Goal: Transaction & Acquisition: Purchase product/service

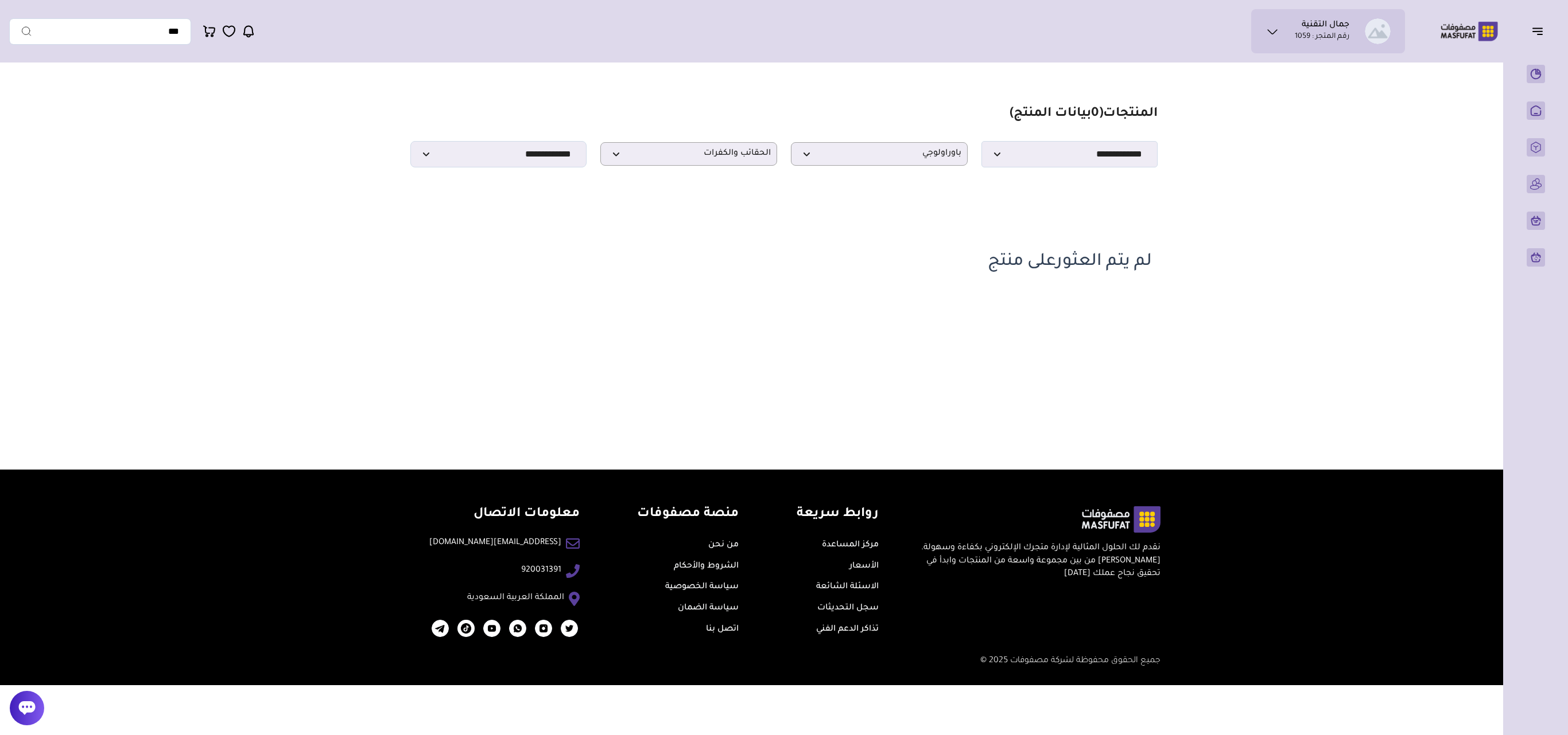
select select "*"
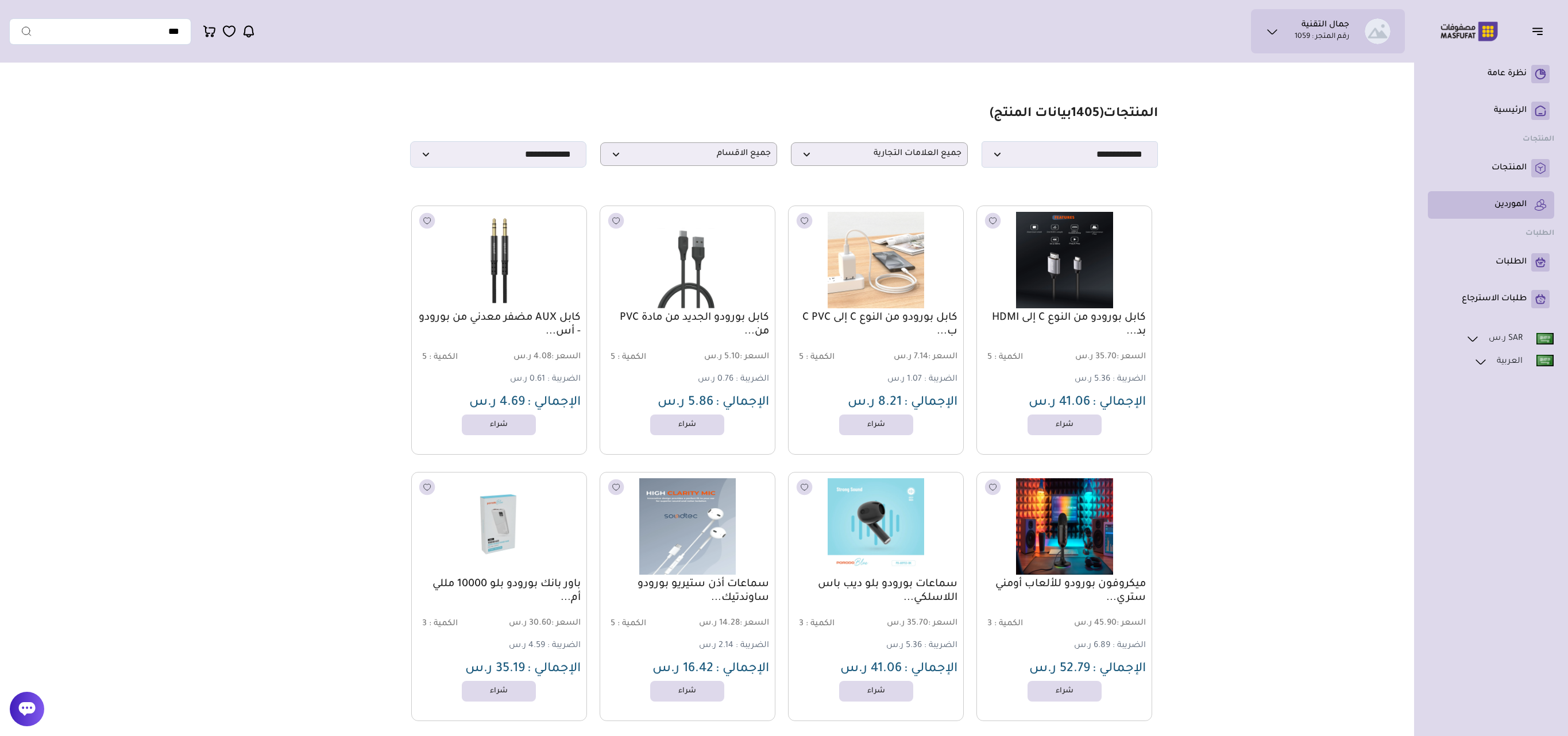
click at [1527, 201] on link "الموردين" at bounding box center [1491, 205] width 117 height 19
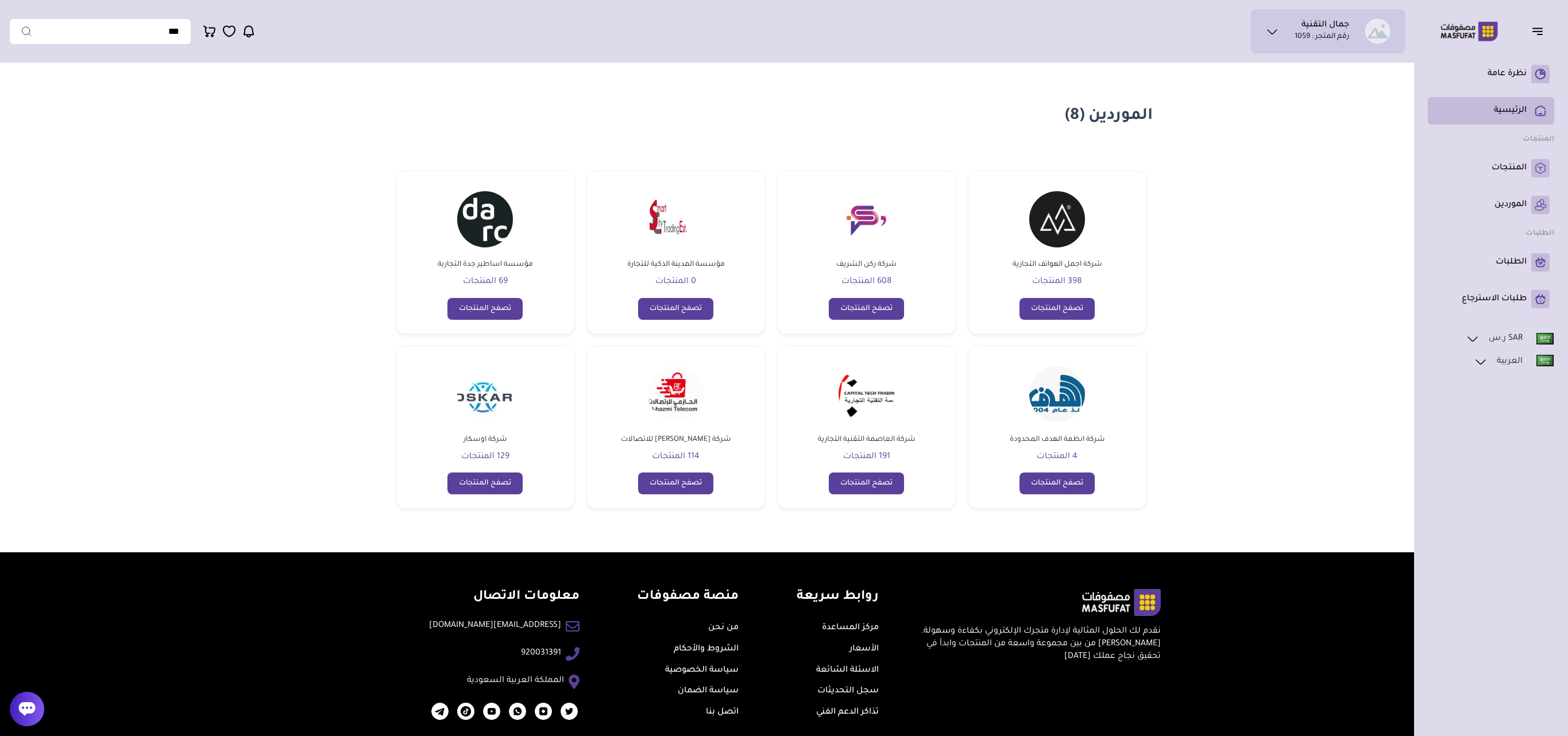
click at [1511, 116] on p "الرئيسية" at bounding box center [1510, 111] width 33 height 11
click at [1524, 176] on link "المنتجات" at bounding box center [1491, 168] width 117 height 19
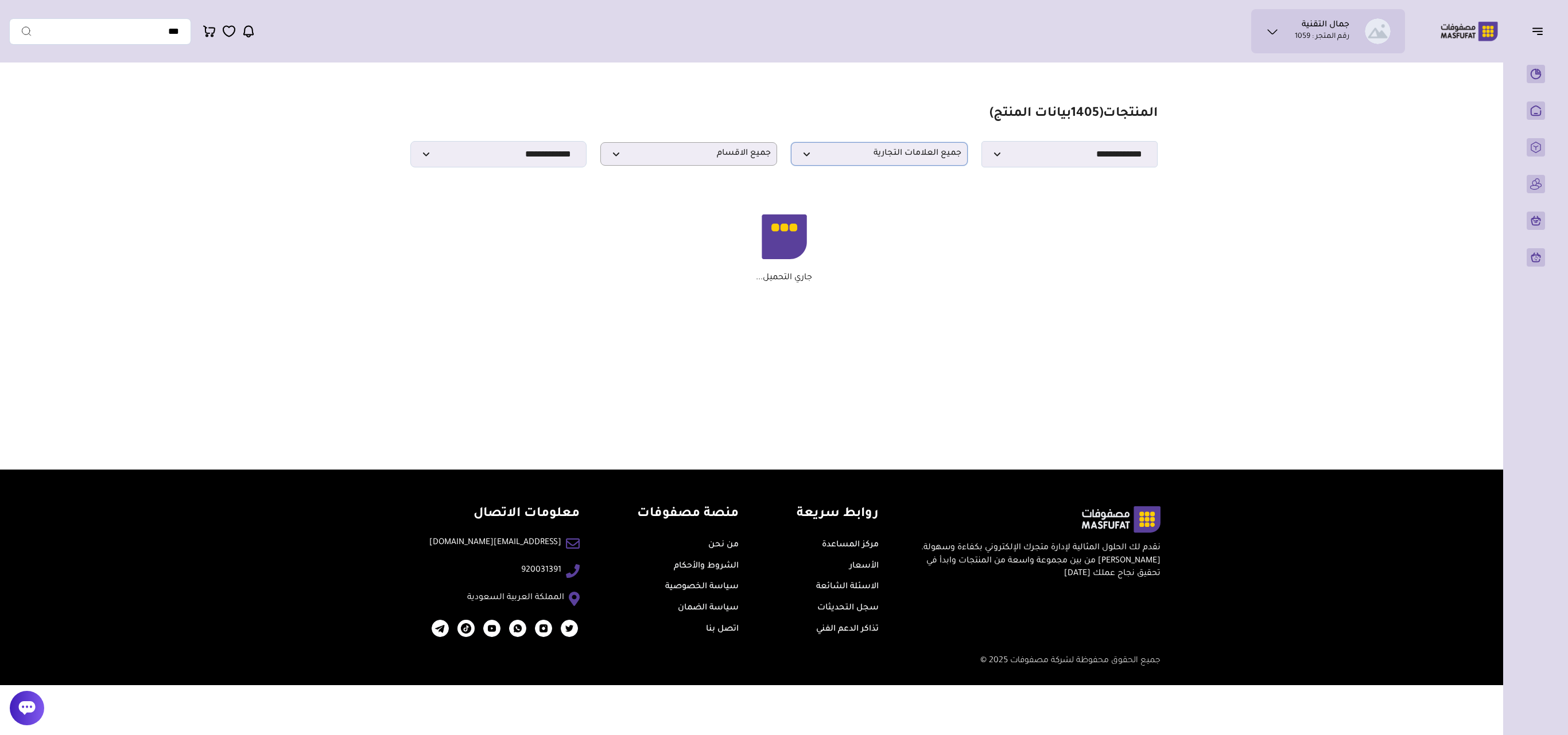
click at [915, 146] on p "جميع العلامات التجارية" at bounding box center [879, 153] width 177 height 23
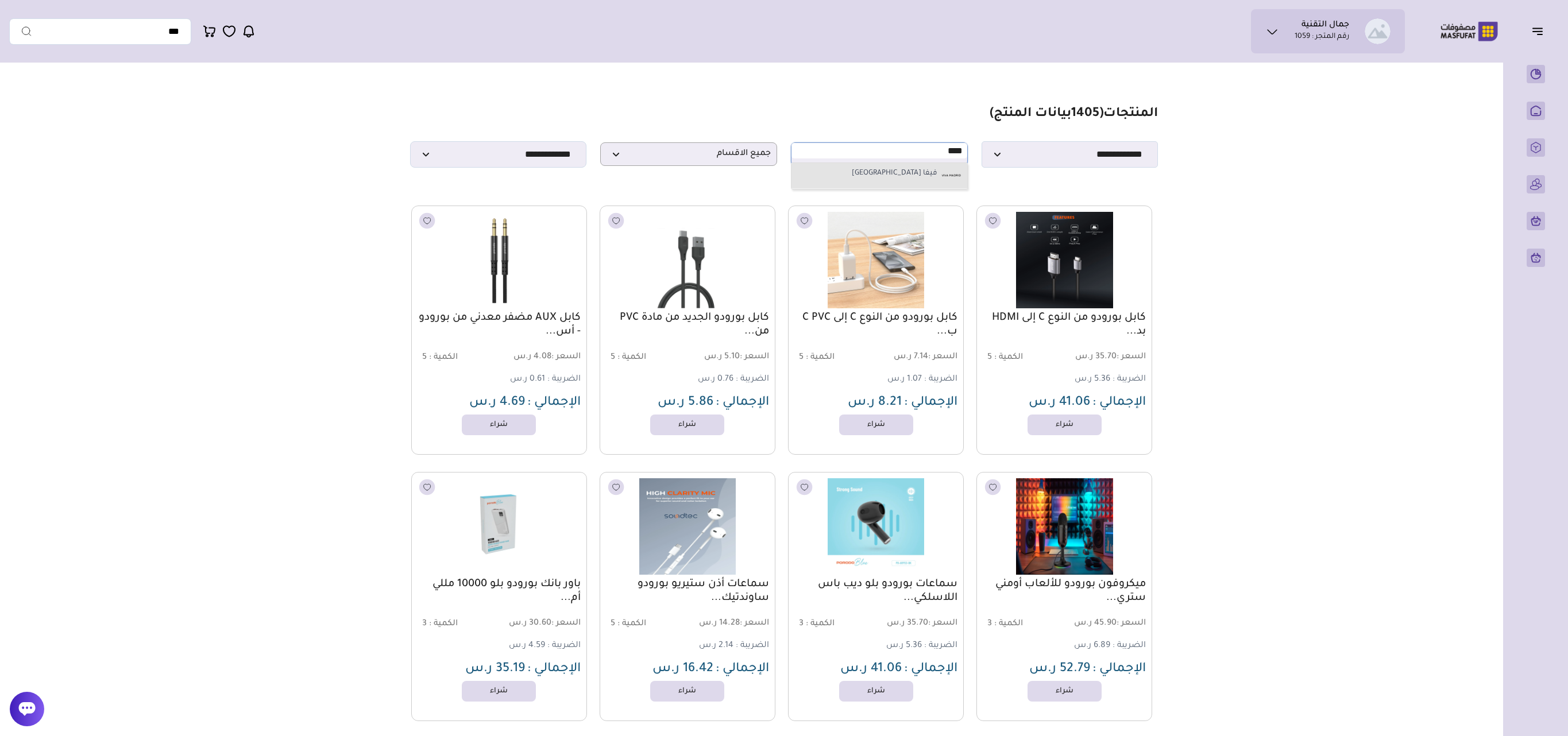
type input "****"
click at [931, 169] on label "فيفا [GEOGRAPHIC_DATA]" at bounding box center [895, 174] width 89 height 15
select select "**"
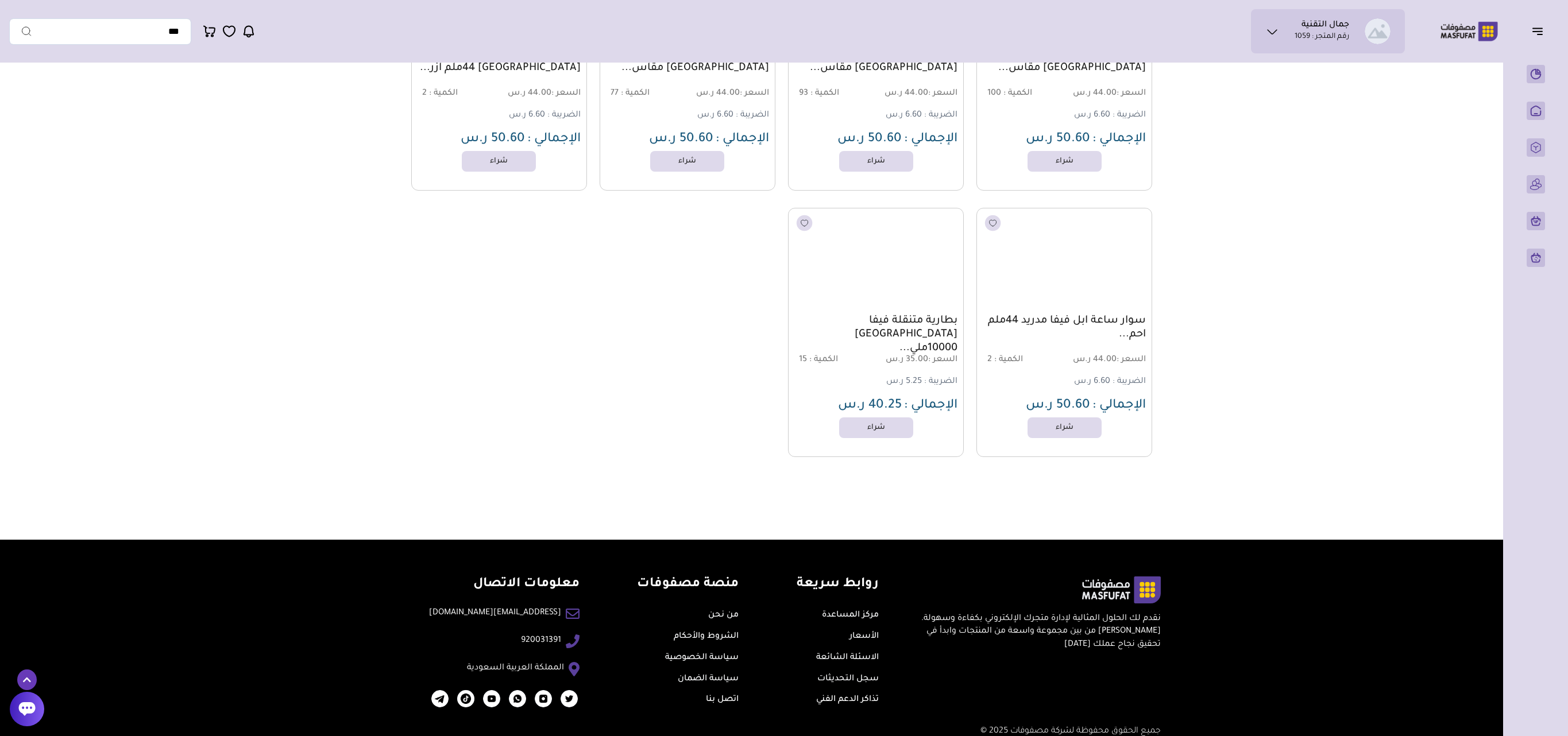
scroll to position [2154, 0]
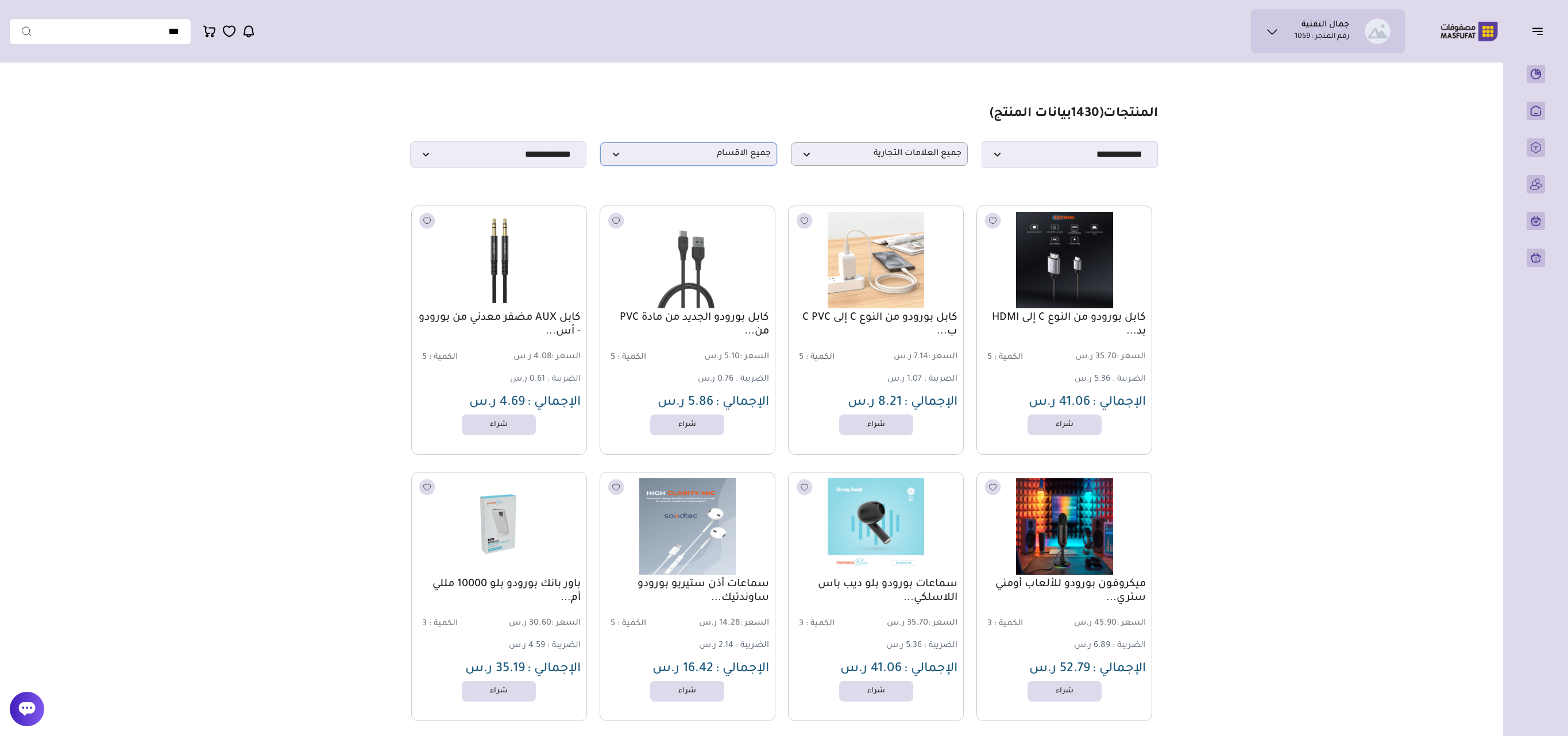
click at [696, 156] on span "جميع الاقسام" at bounding box center [689, 154] width 165 height 11
click at [736, 279] on label "الحقائب والكفرات" at bounding box center [718, 277] width 61 height 15
select select "*"
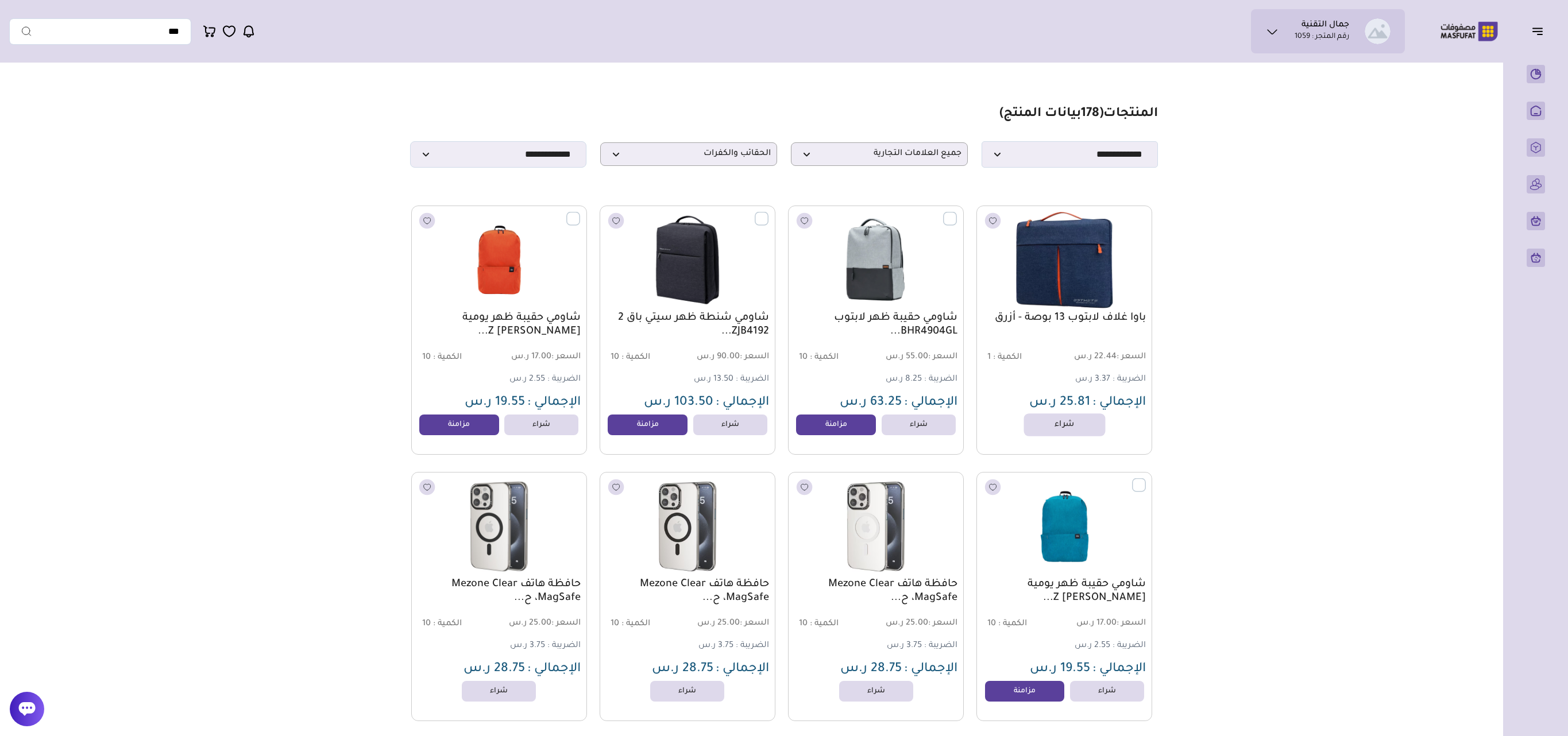
click at [1079, 429] on link "شراء" at bounding box center [1065, 425] width 82 height 23
click at [208, 31] on icon at bounding box center [209, 31] width 13 height 14
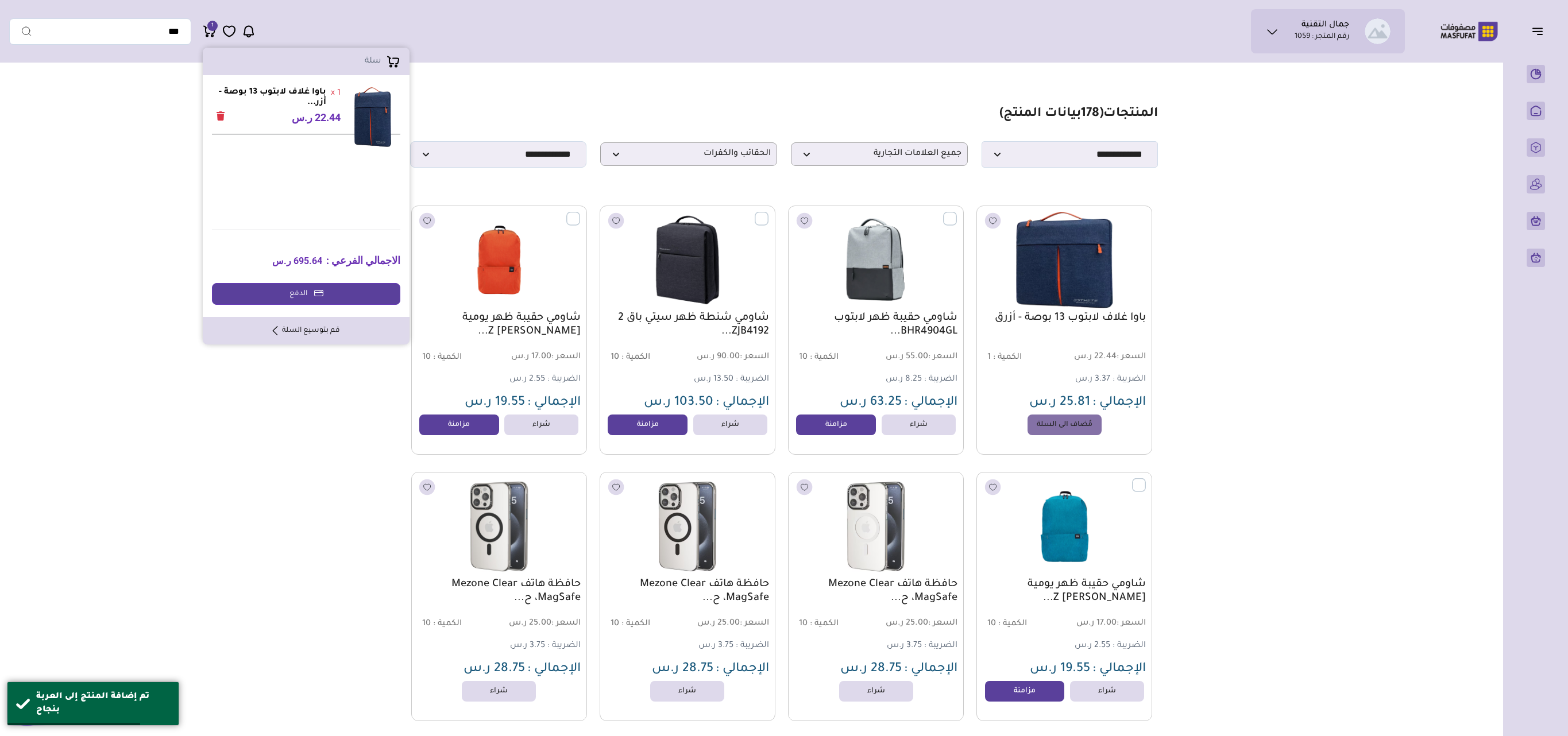
click at [291, 96] on strong "باوا غلاف لابتوب 13 بوصة - أزر..." at bounding box center [269, 98] width 114 height 21
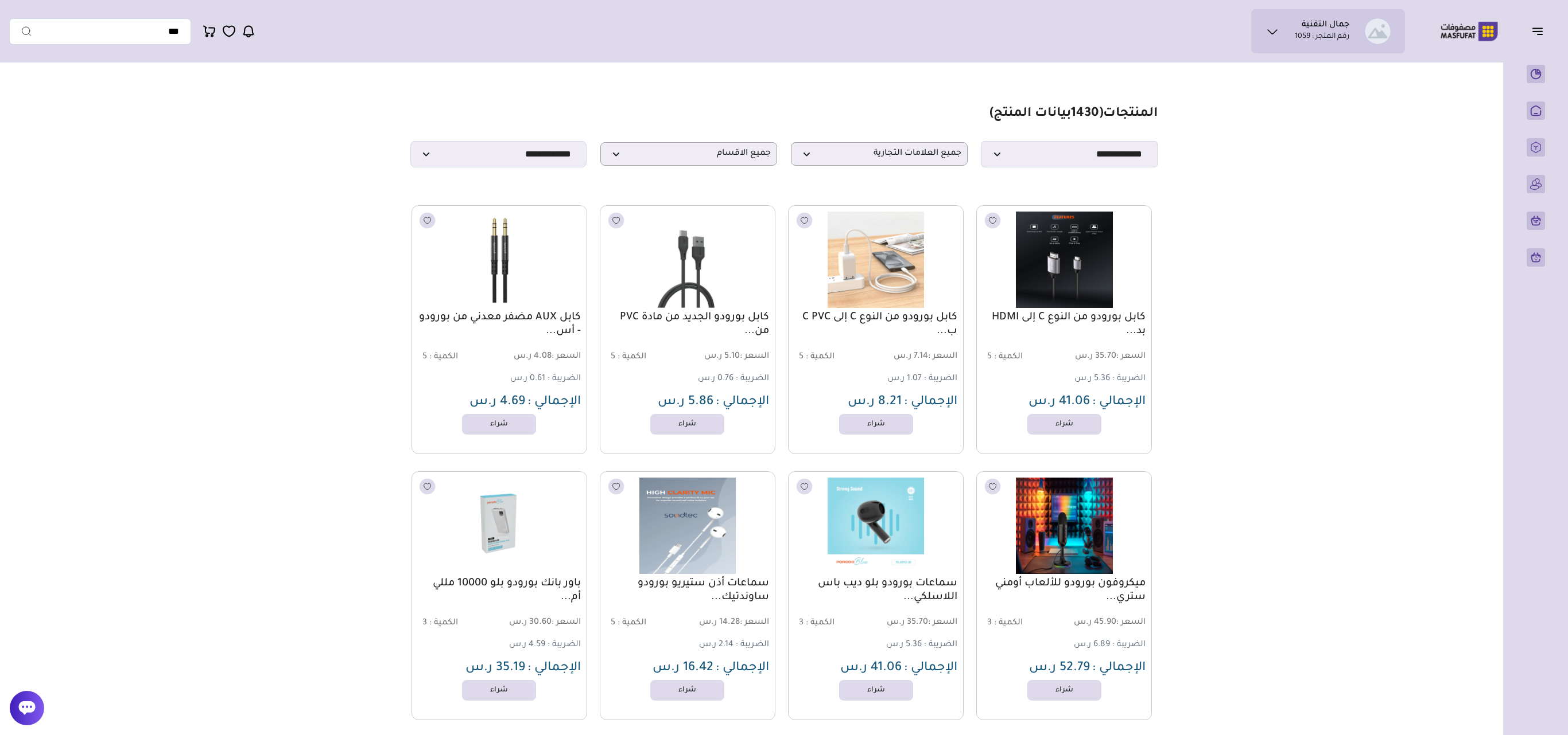
select select "*"
